Goal: Task Accomplishment & Management: Complete application form

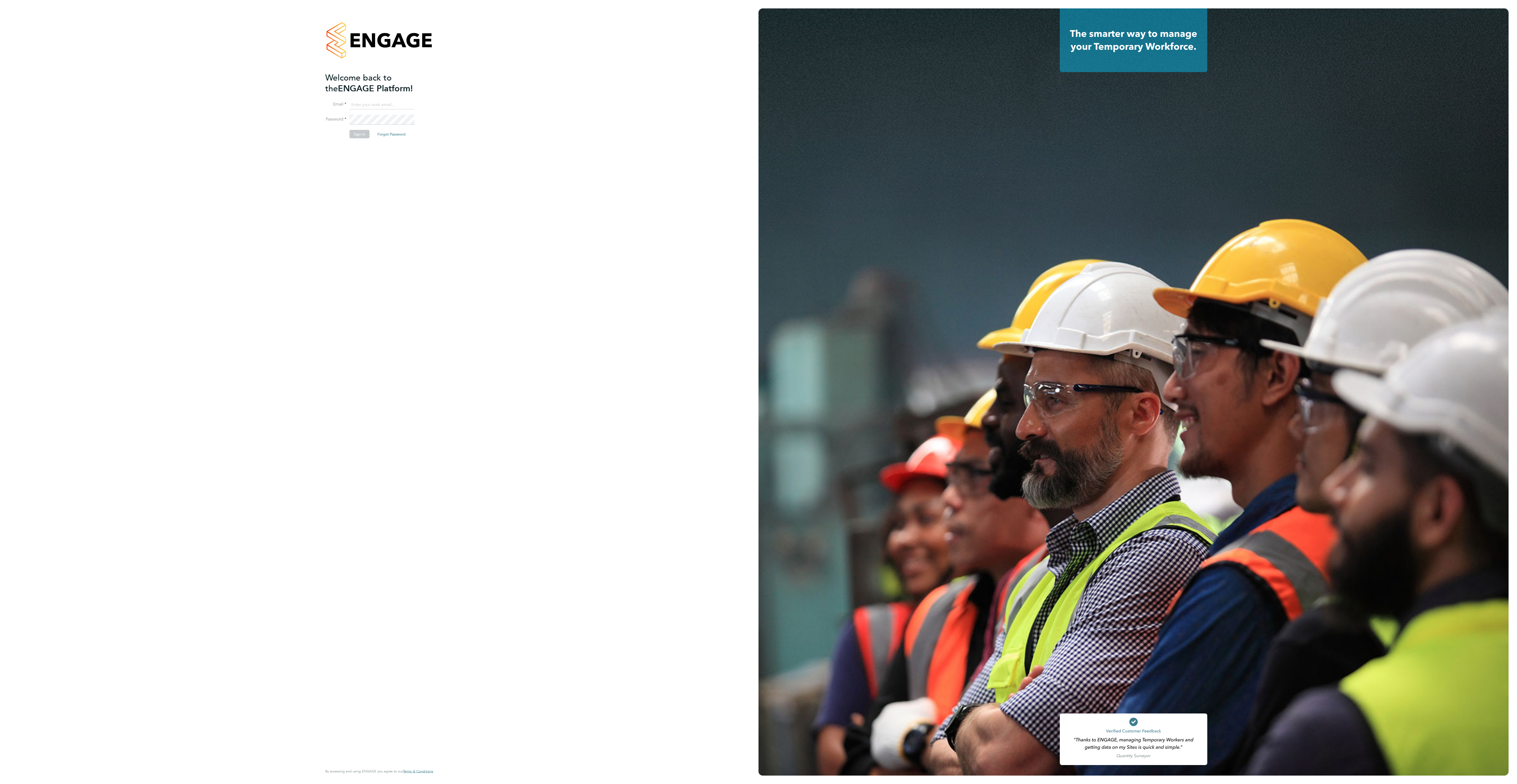
type input "ana.perozo@randstadcpe.com"
click at [360, 135] on button "Sign In" at bounding box center [359, 134] width 20 height 8
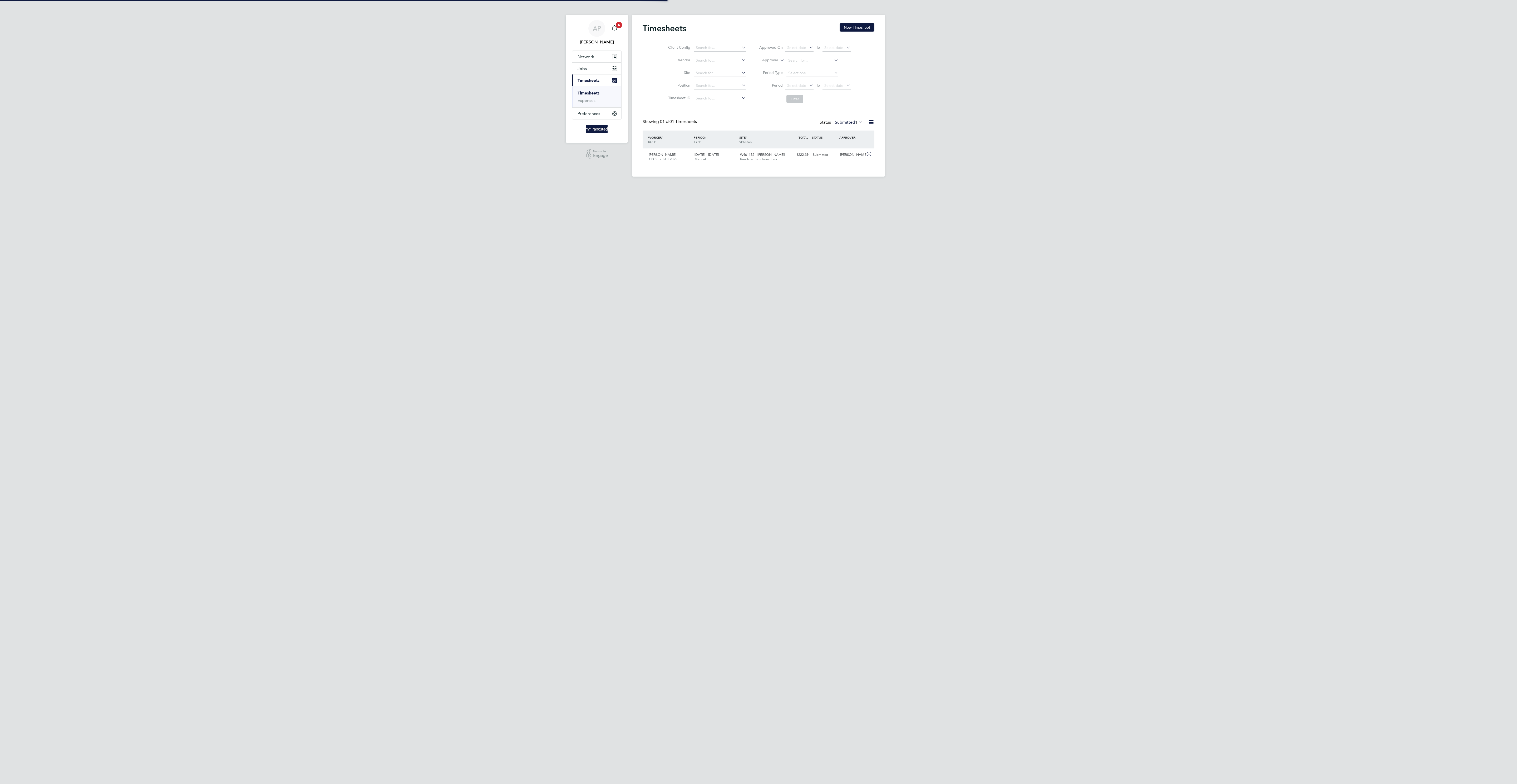
scroll to position [14, 46]
click at [859, 26] on button "New Timesheet" at bounding box center [857, 27] width 35 height 8
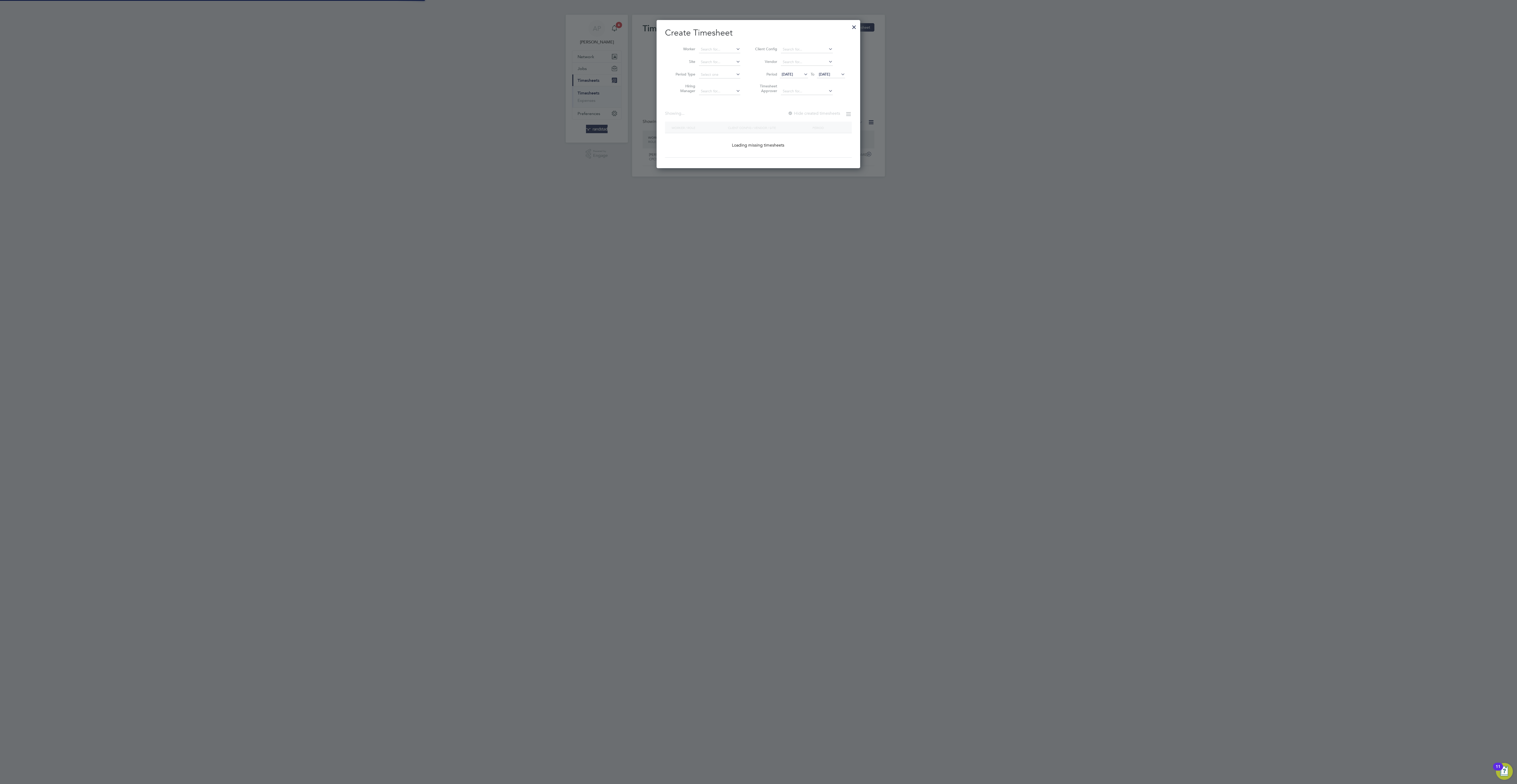
scroll to position [152, 204]
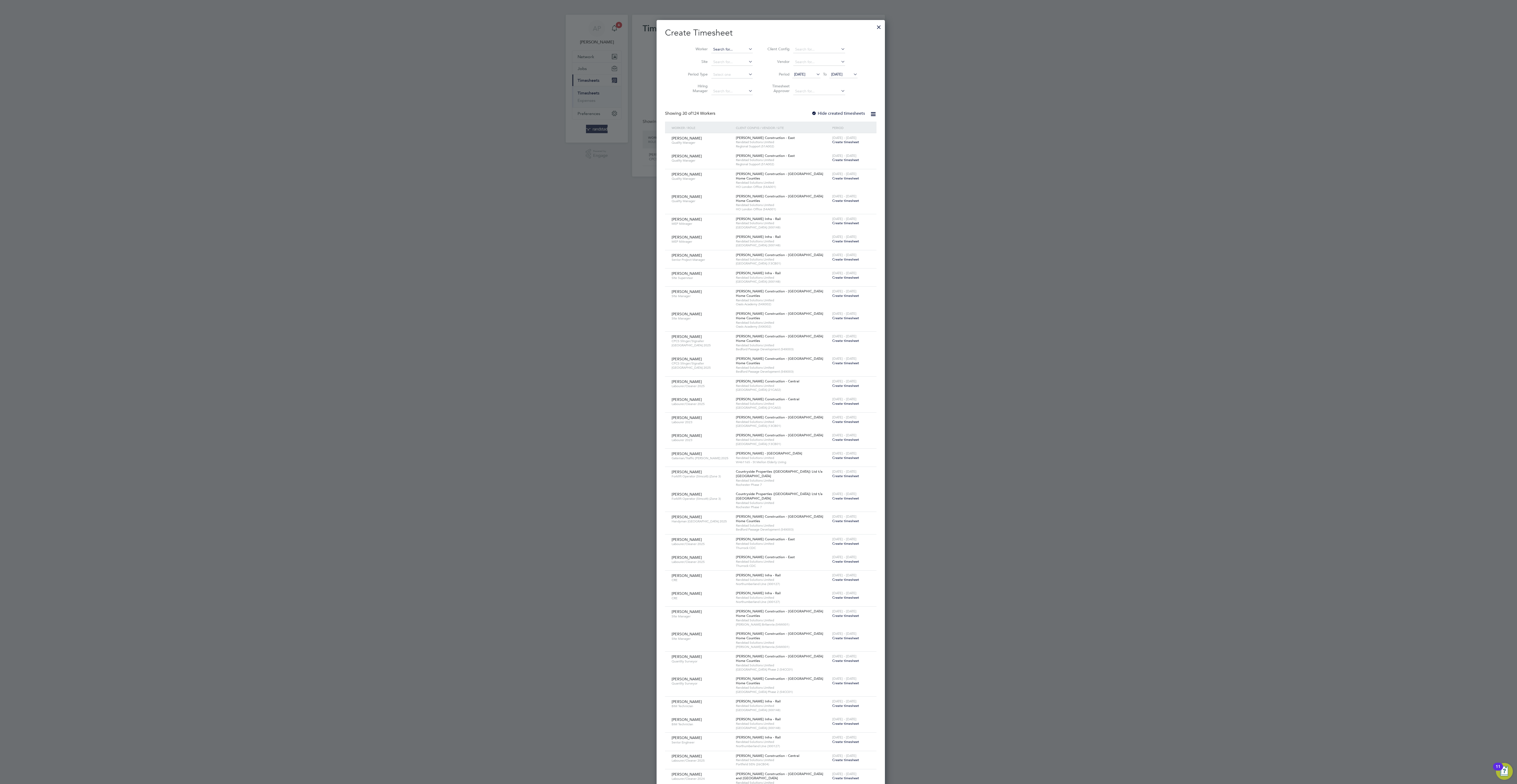
click at [721, 46] on input at bounding box center [732, 49] width 41 height 8
click at [719, 53] on li "[PERSON_NAME] w" at bounding box center [723, 57] width 49 height 7
type input "[PERSON_NAME]"
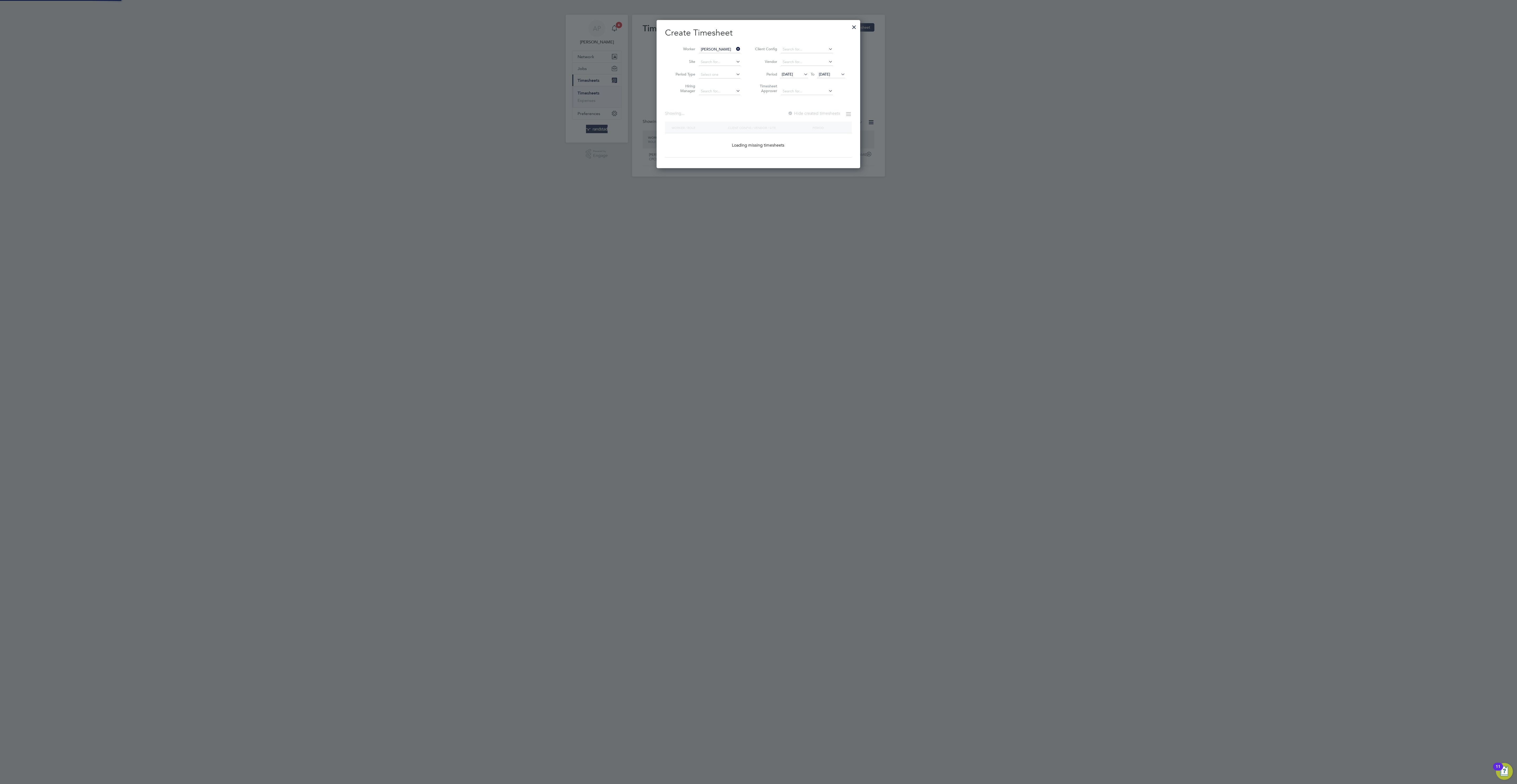
scroll to position [146, 204]
click at [829, 115] on label "Hide created timesheets" at bounding box center [813, 113] width 54 height 5
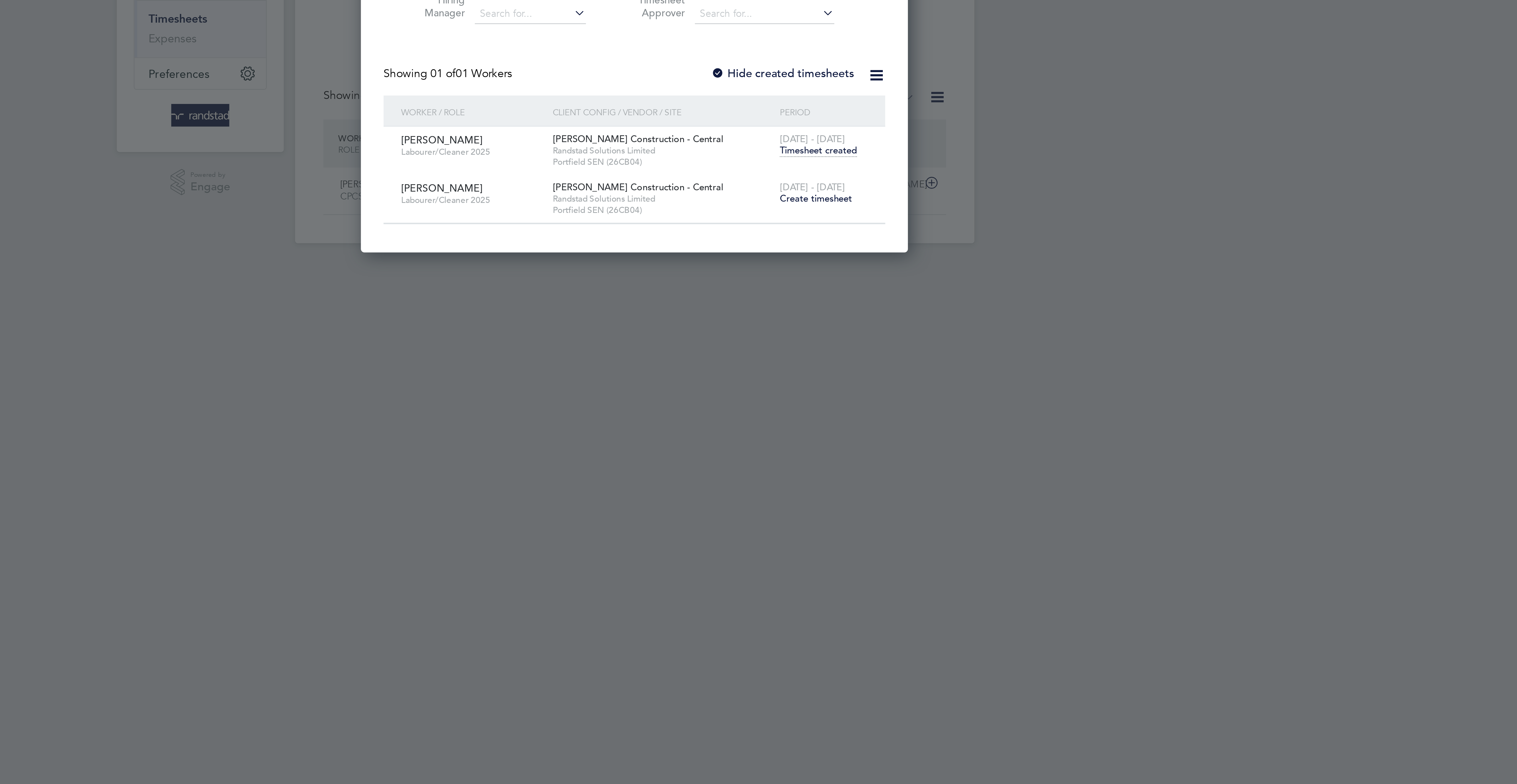
click at [832, 162] on span "Create timesheet" at bounding box center [826, 160] width 27 height 5
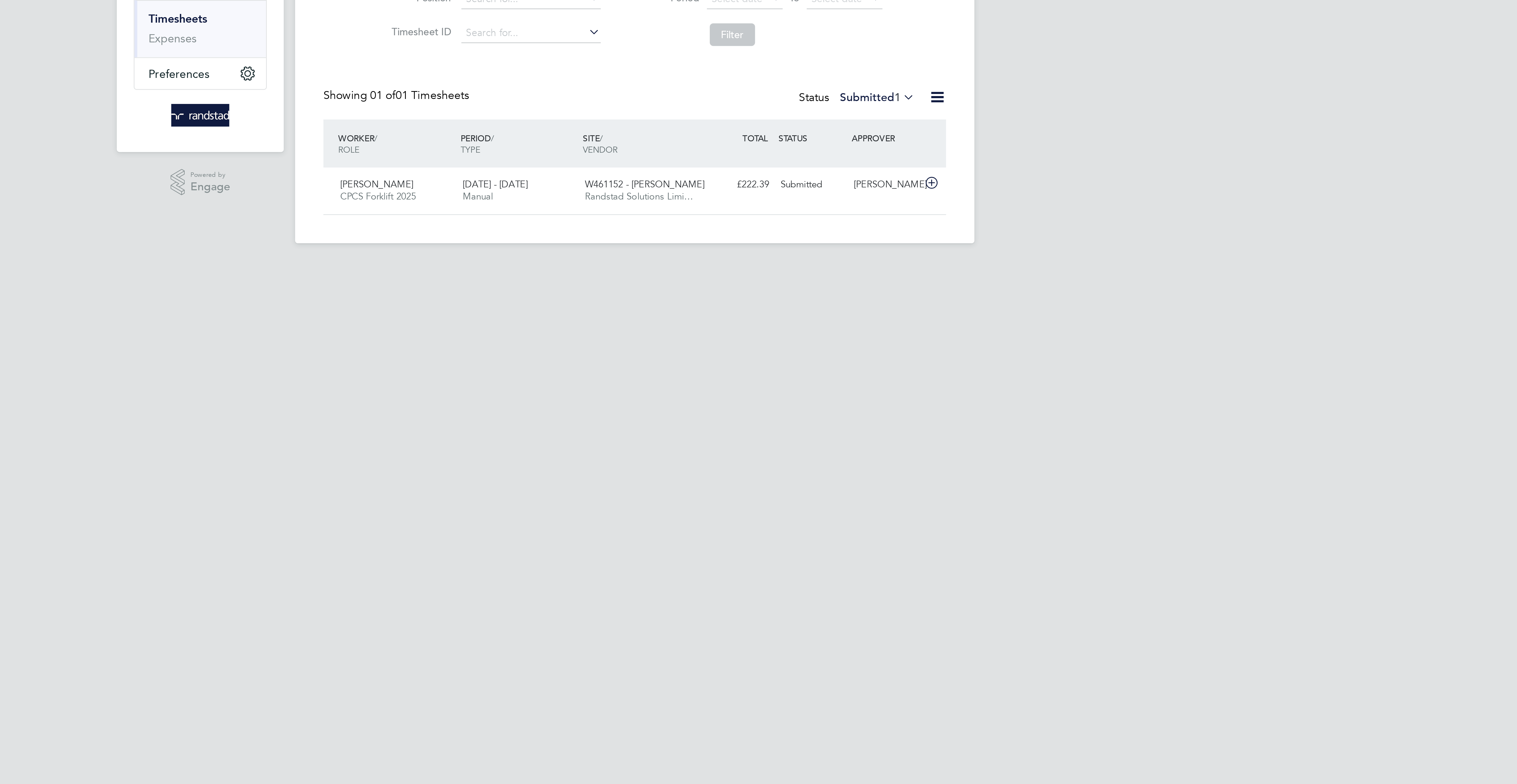
scroll to position [14, 46]
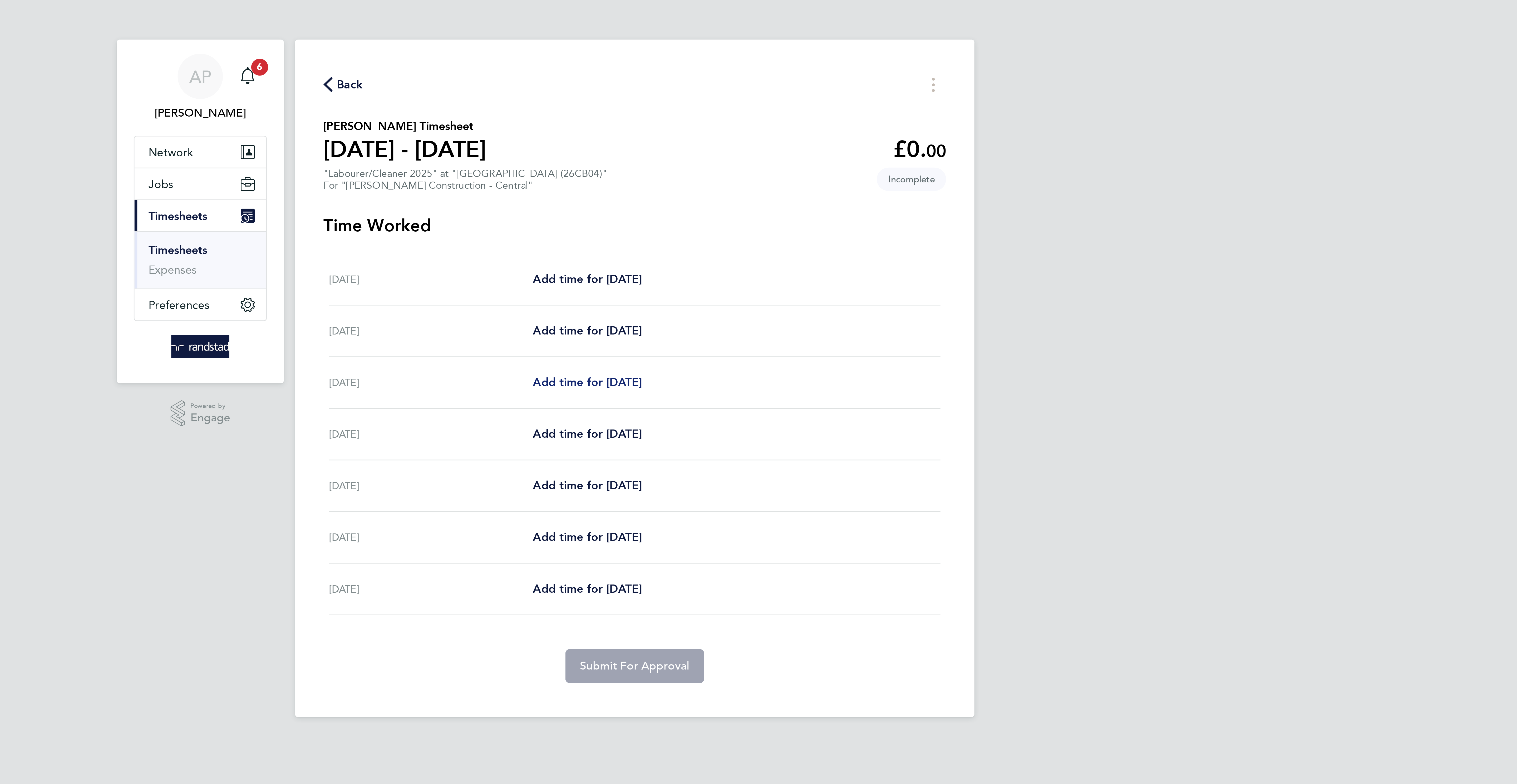
click at [743, 143] on span "Add time for [DATE]" at bounding box center [741, 142] width 41 height 5
select select "30"
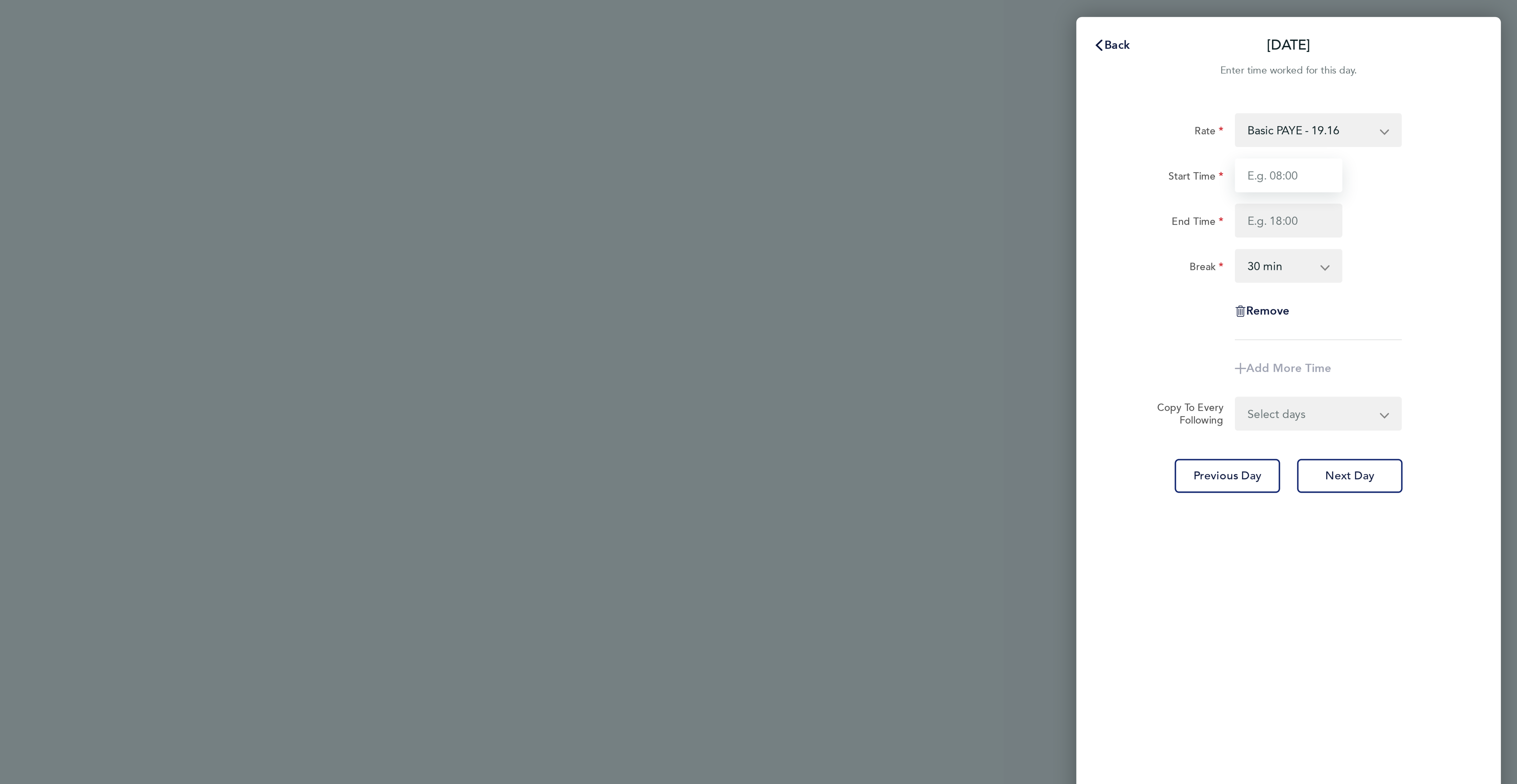
click at [1437, 62] on input "Start Time" at bounding box center [1432, 65] width 40 height 12
type input "07:30"
click at [1433, 84] on input "End Time" at bounding box center [1432, 82] width 40 height 12
type input "17:00"
click at [1436, 157] on select "Select days Day [DATE] [DATE] [DATE] [DATE]" at bounding box center [1440, 154] width 55 height 12
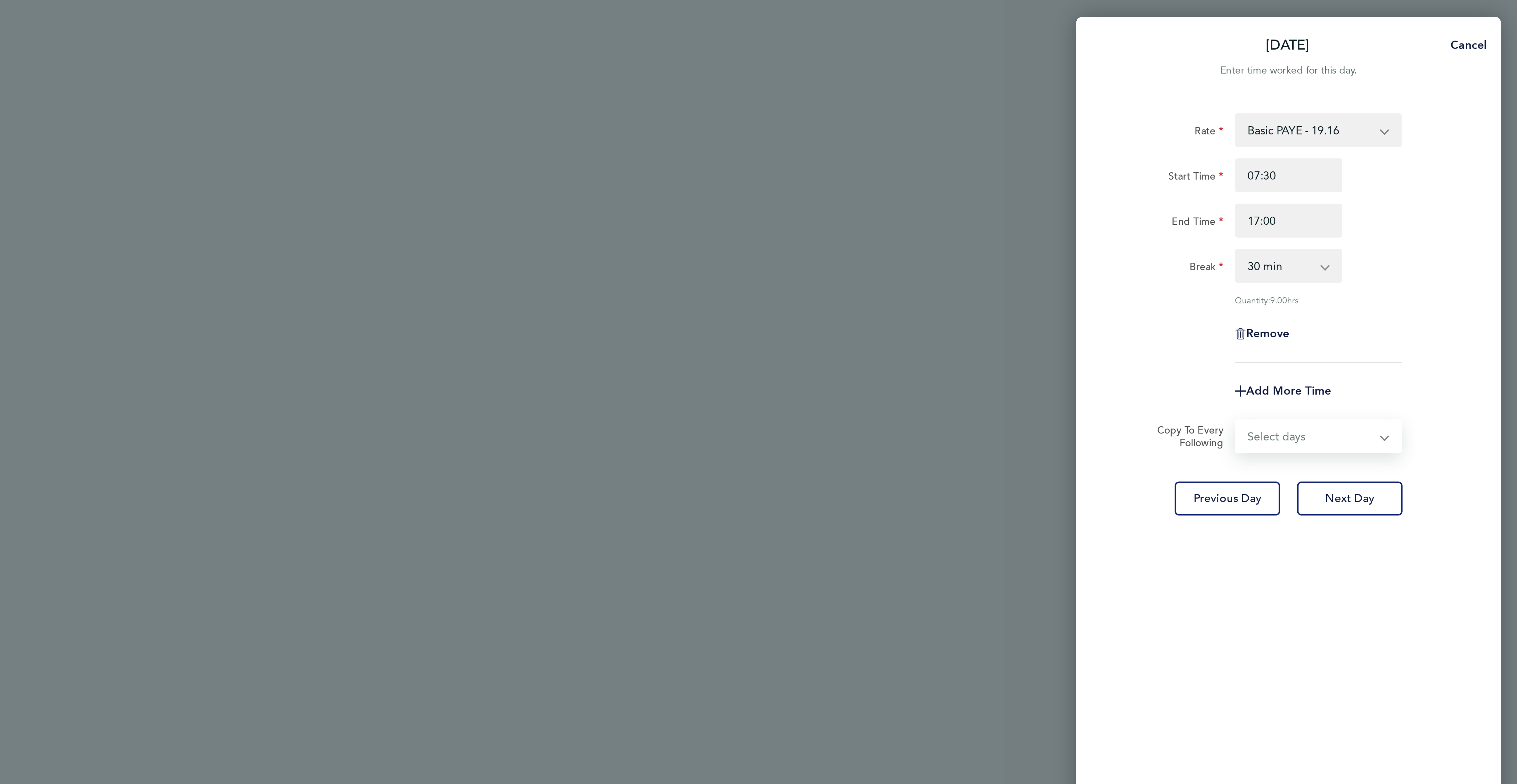
select select "DAY"
click at [1412, 157] on select "Select days Day [DATE] [DATE] [DATE] [DATE]" at bounding box center [1440, 162] width 55 height 12
select select "[DATE]"
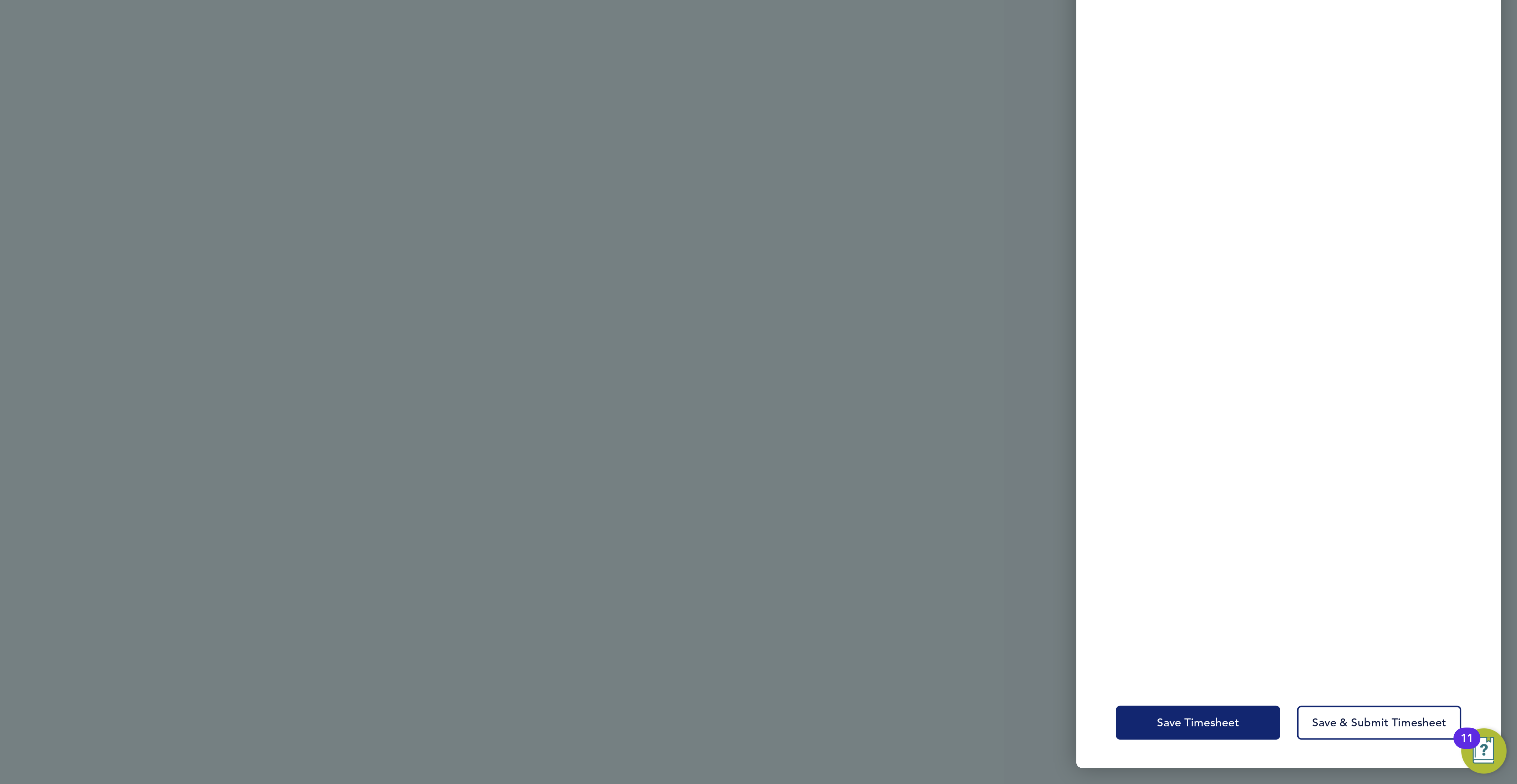
click at [1409, 759] on span "Save Timesheet" at bounding box center [1398, 760] width 31 height 5
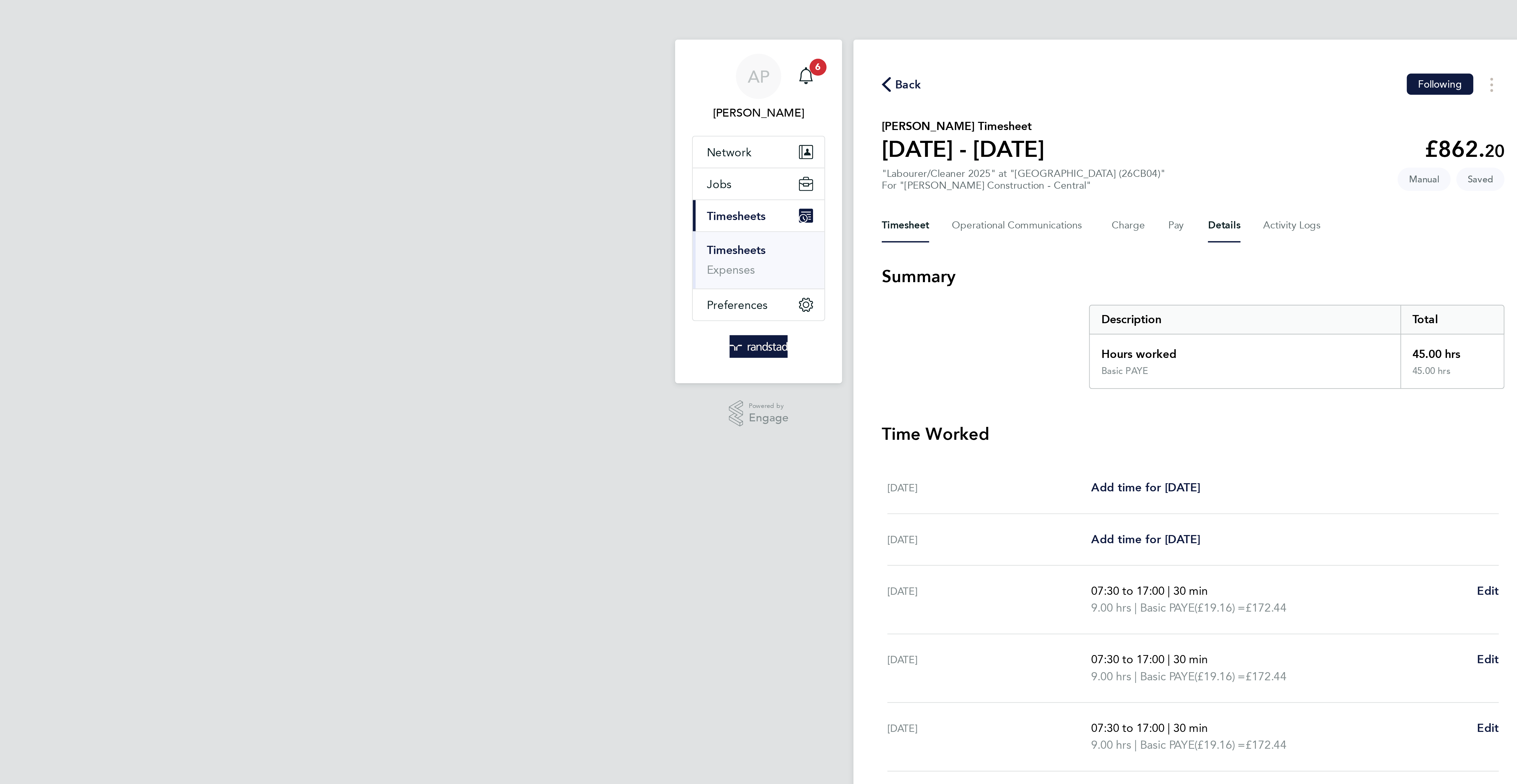
drag, startPoint x: 766, startPoint y: 82, endPoint x: 784, endPoint y: 95, distance: 22.2
click at [766, 82] on button "Details" at bounding box center [770, 84] width 12 height 12
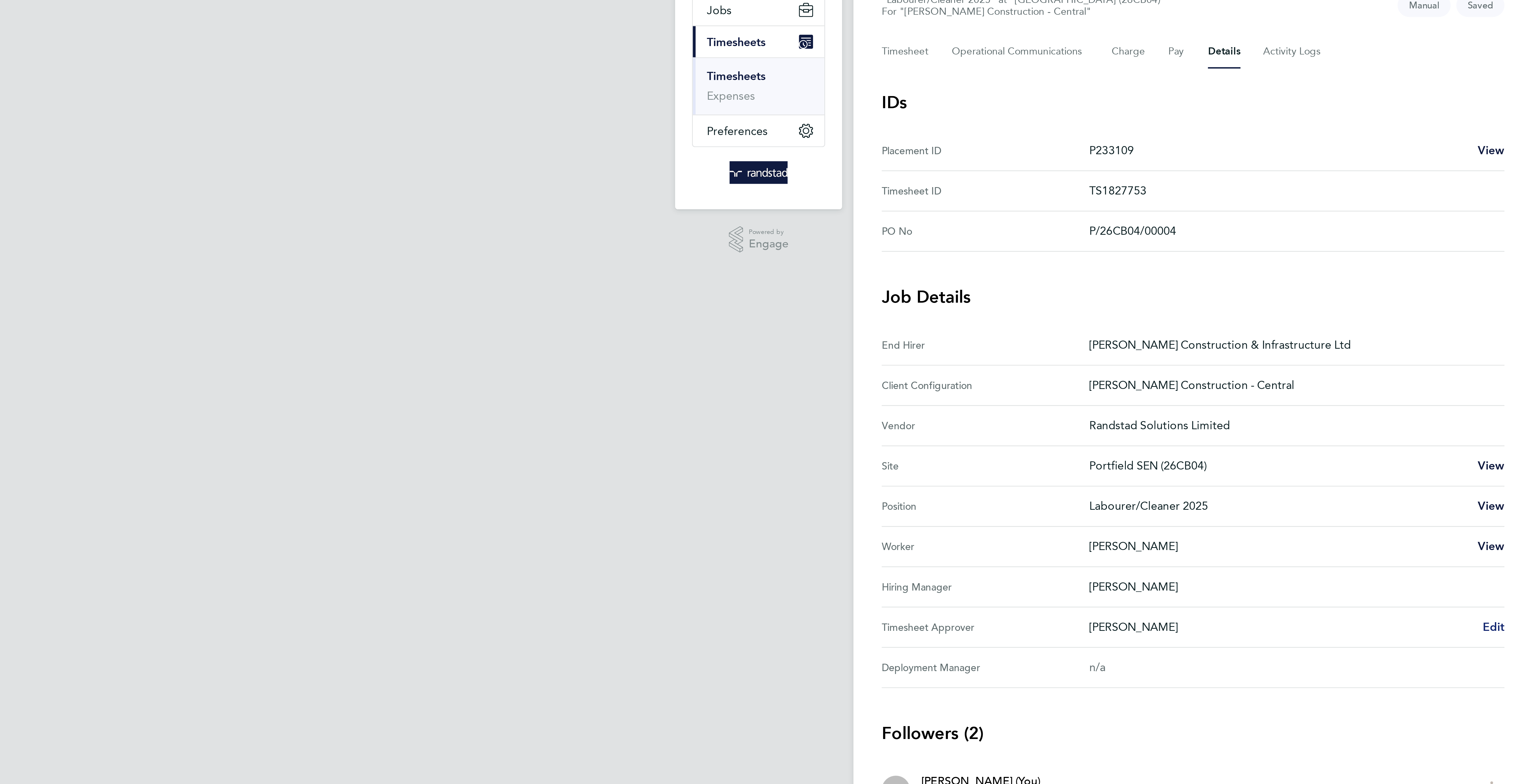
click at [872, 301] on span "Edit" at bounding box center [870, 298] width 8 height 5
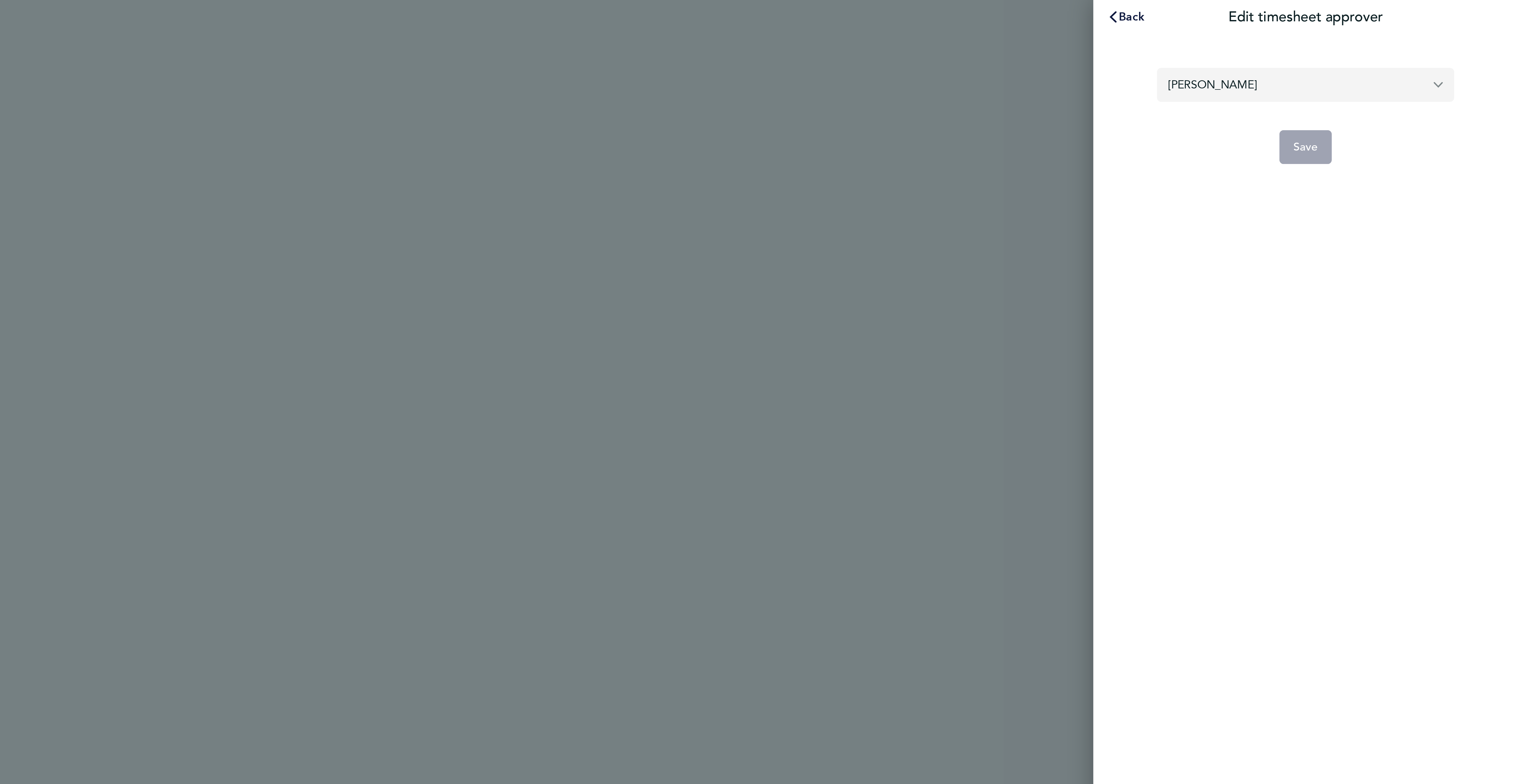
click at [1409, 32] on input "[PERSON_NAME]" at bounding box center [1438, 31] width 111 height 12
click at [1425, 41] on li "[PERSON_NAME]" at bounding box center [1440, 44] width 107 height 13
type input "[PERSON_NAME]"
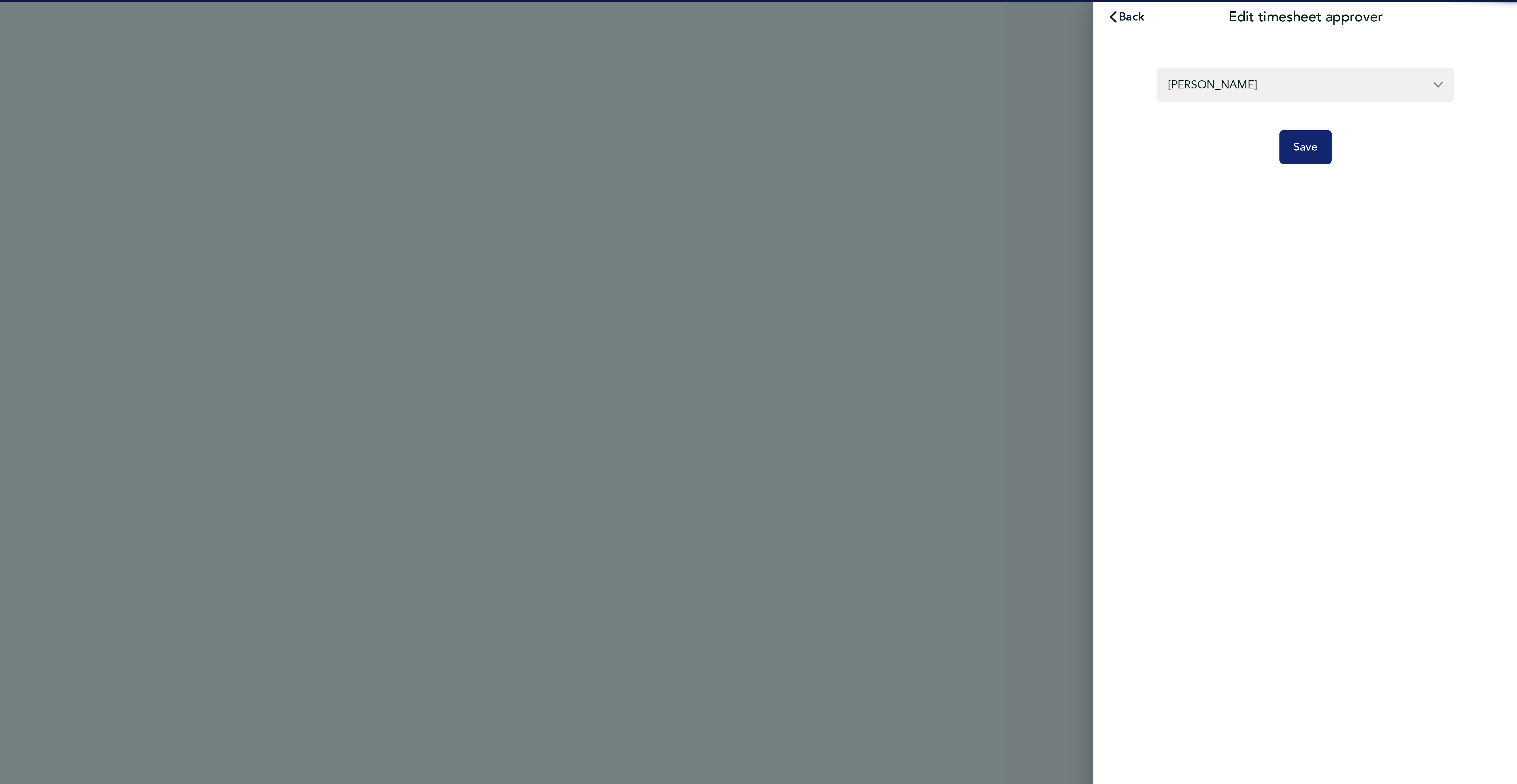
click at [1435, 57] on button "Save" at bounding box center [1438, 54] width 20 height 12
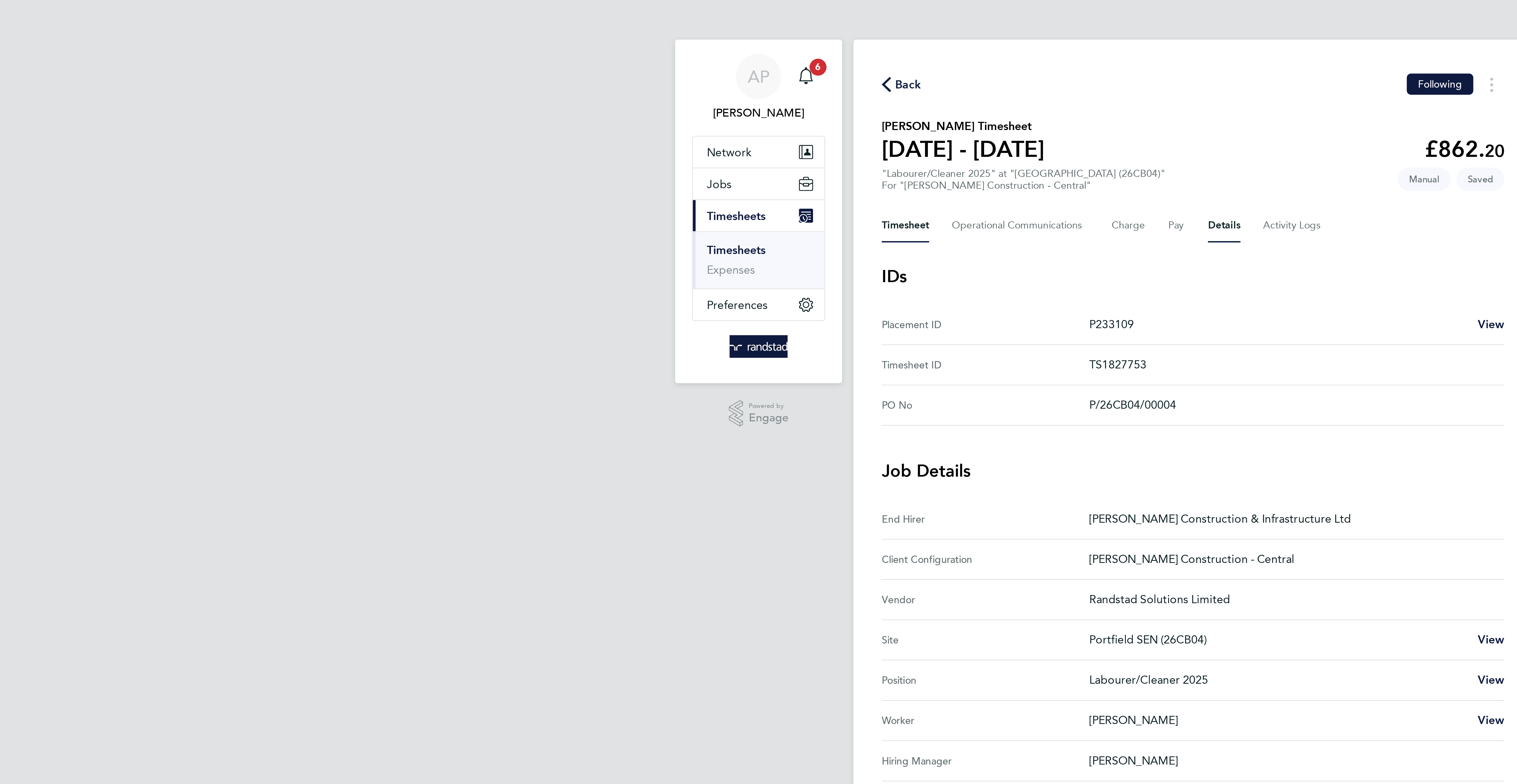
click at [652, 85] on button "Timesheet" at bounding box center [651, 84] width 18 height 12
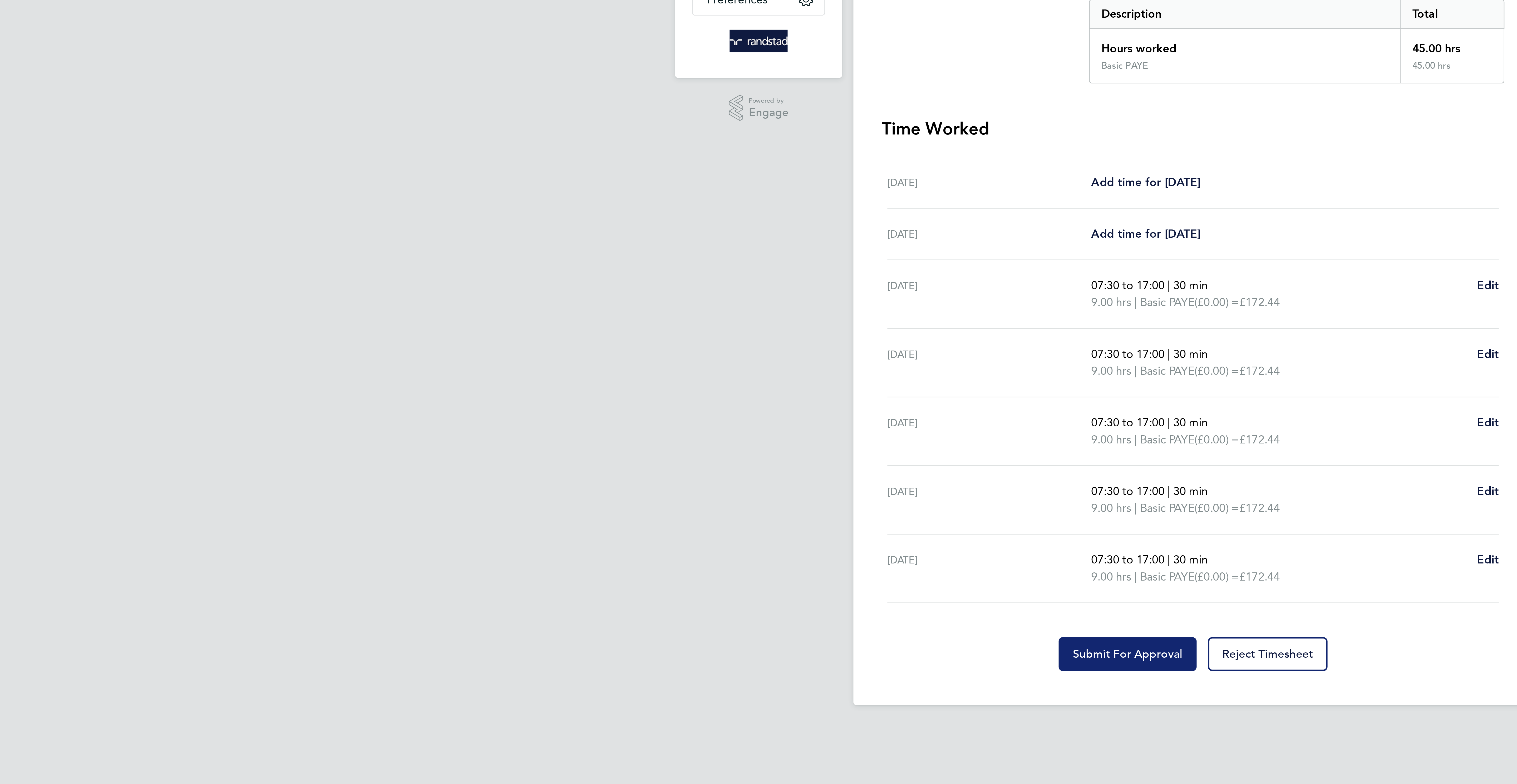
click at [733, 360] on span "Submit For Approval" at bounding box center [734, 357] width 41 height 5
